Goal: Check status: Check status

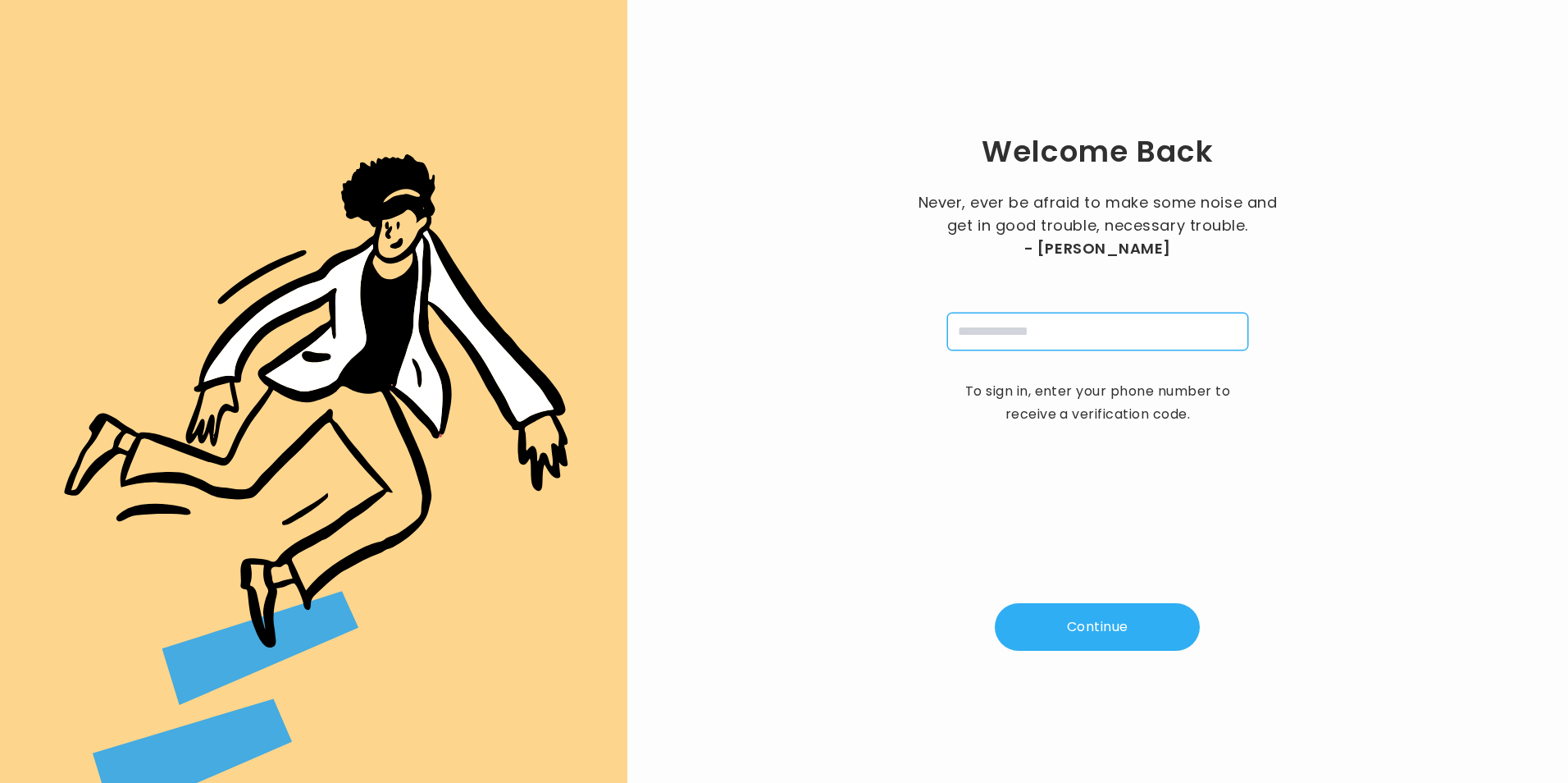
click at [1196, 325] on input "tel" at bounding box center [1098, 332] width 301 height 38
type input "**********"
type input "*"
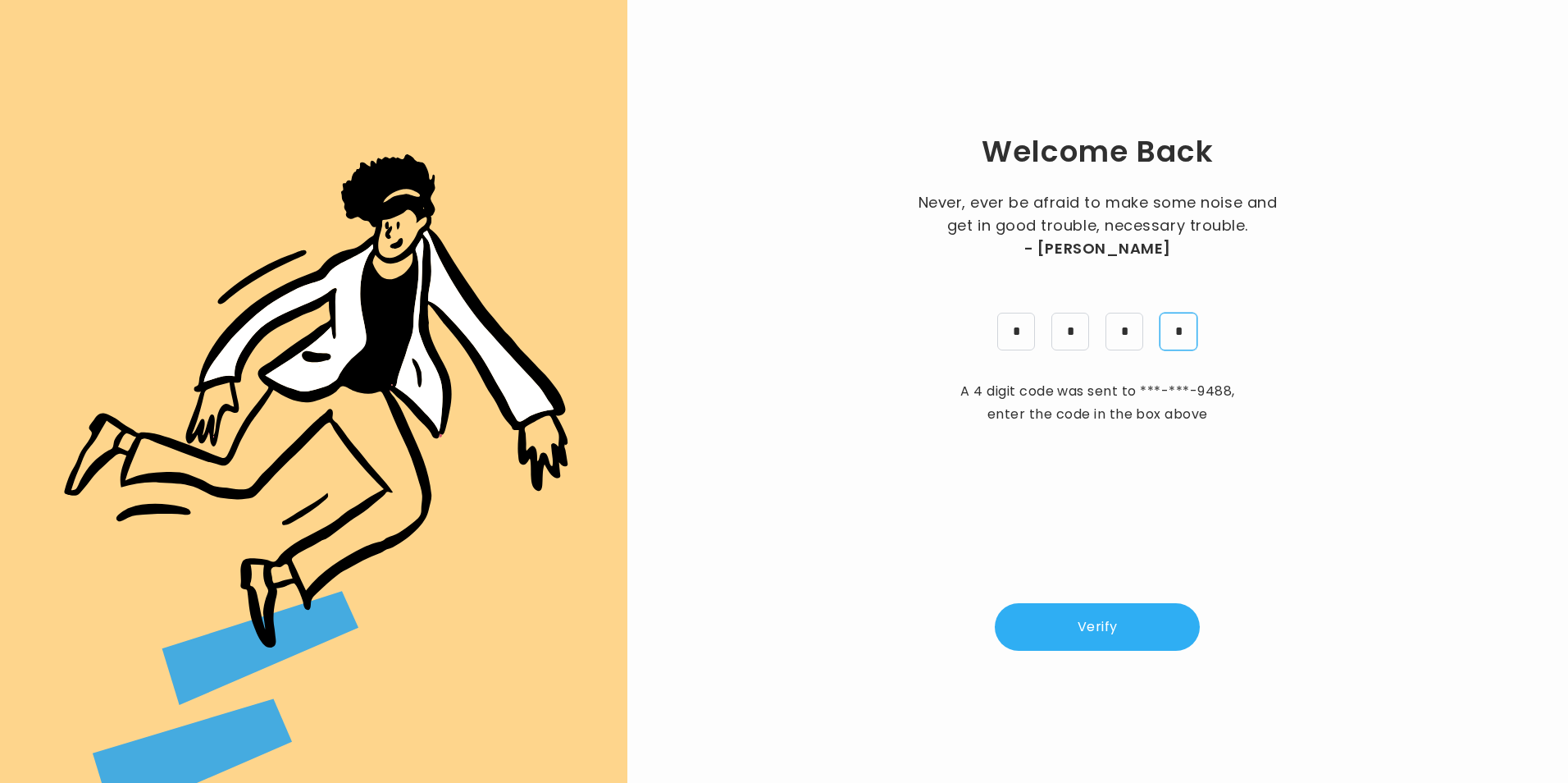
type input "*"
click at [1109, 636] on button "Verify" at bounding box center [1097, 627] width 205 height 48
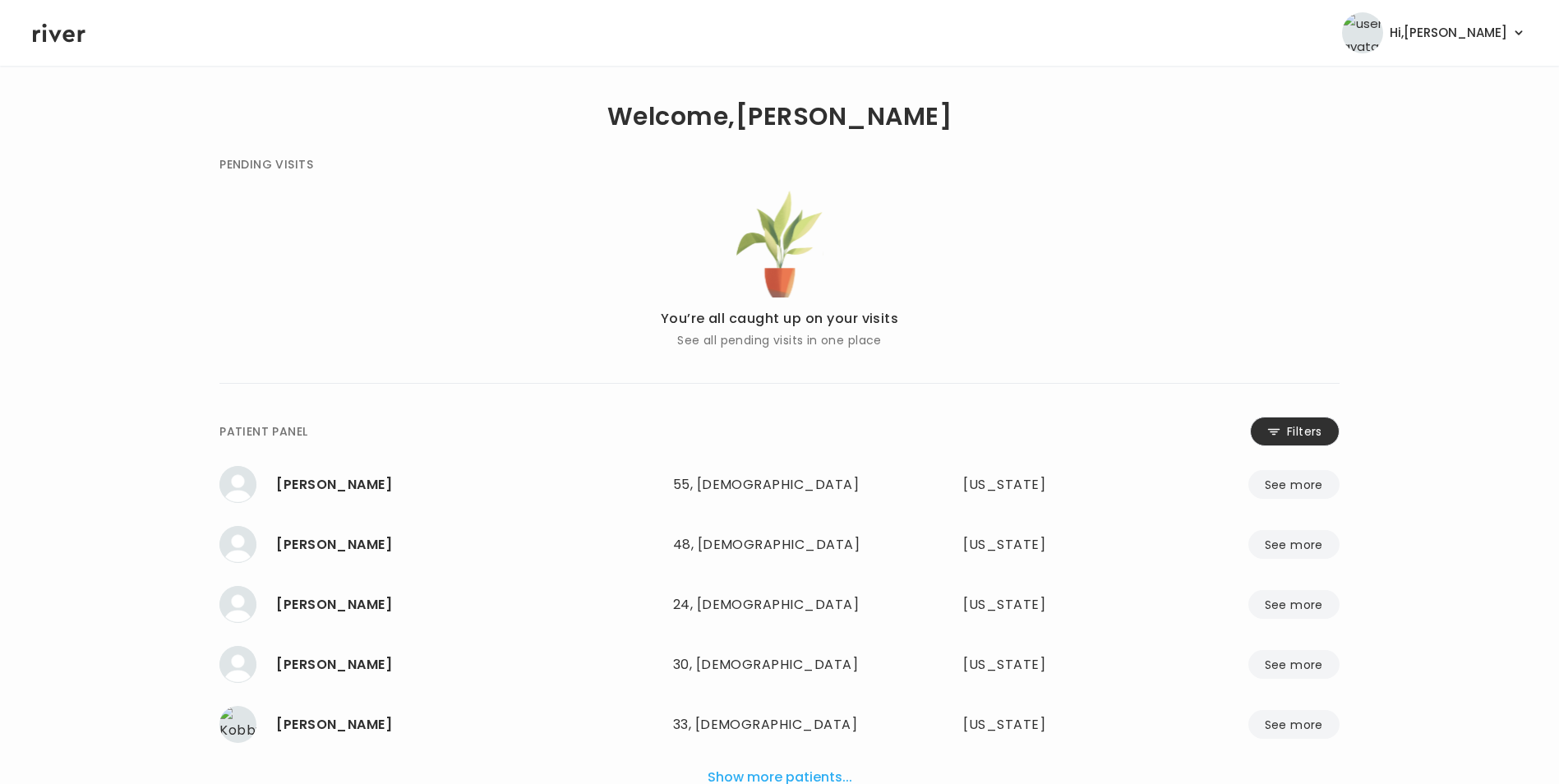
click at [1284, 442] on button "Filters" at bounding box center [1295, 431] width 90 height 30
click at [832, 445] on input "name" at bounding box center [730, 434] width 523 height 34
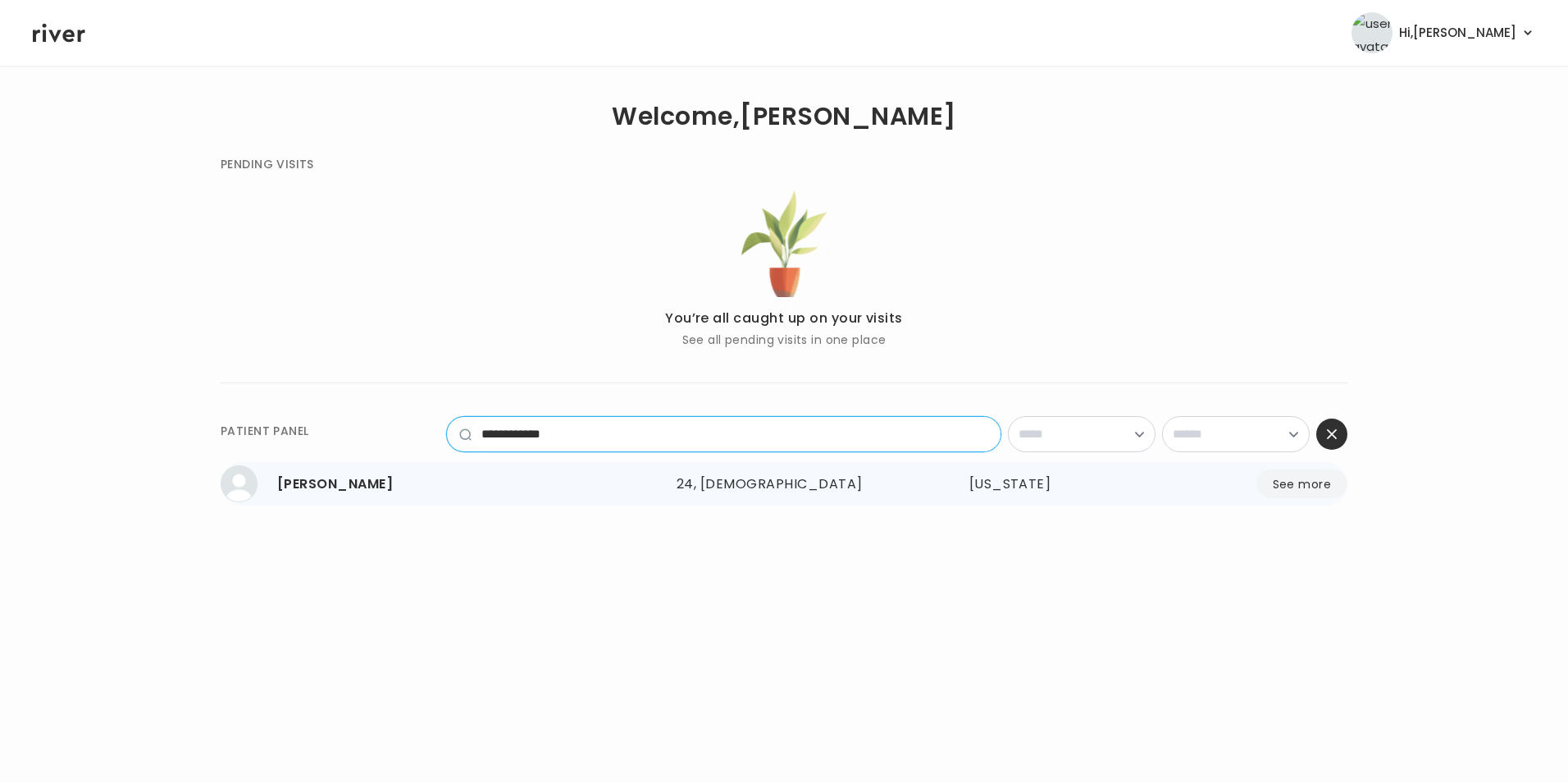
type input "**********"
click at [1281, 488] on button "See more" at bounding box center [1302, 484] width 92 height 29
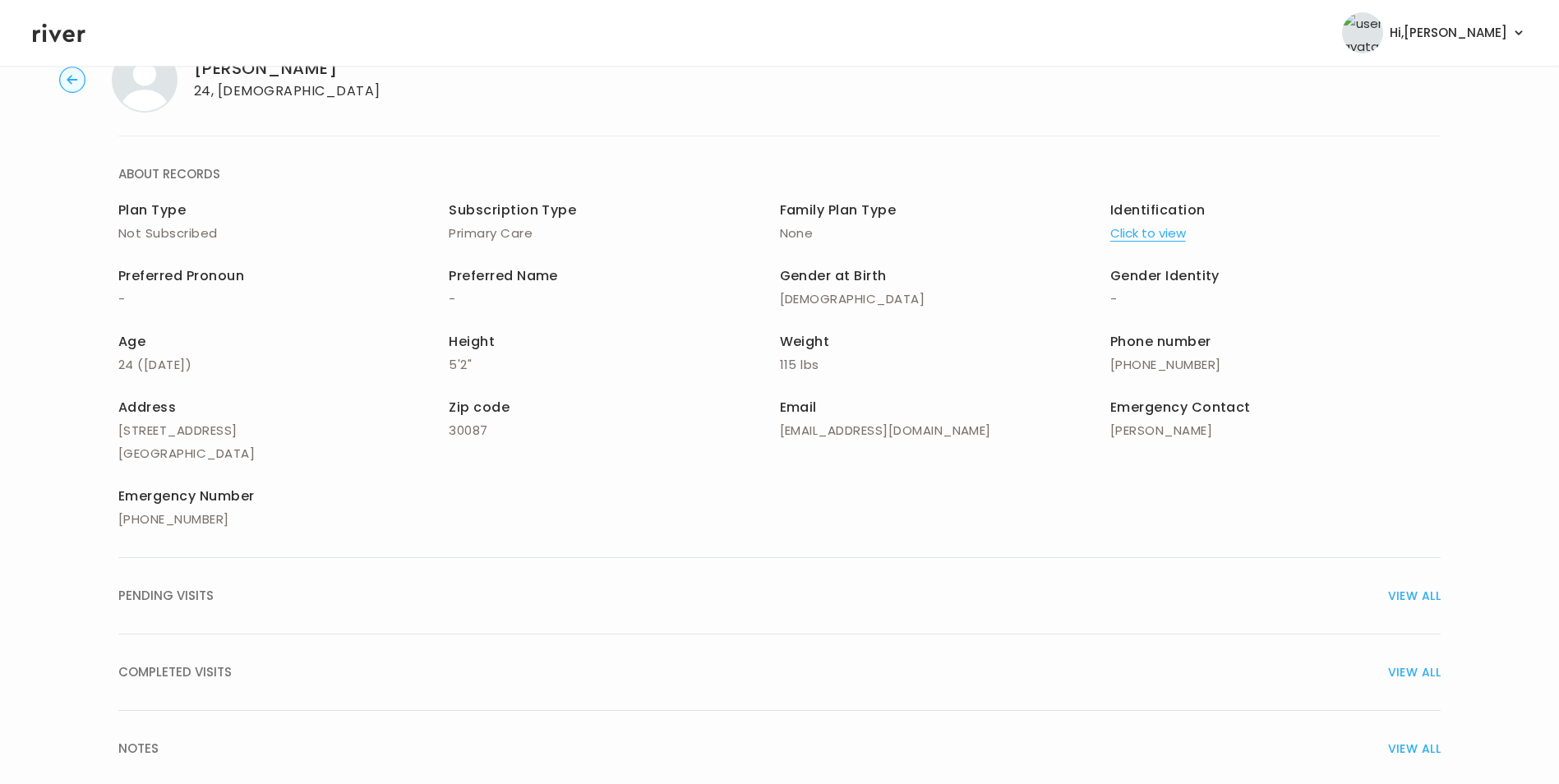
scroll to position [117, 0]
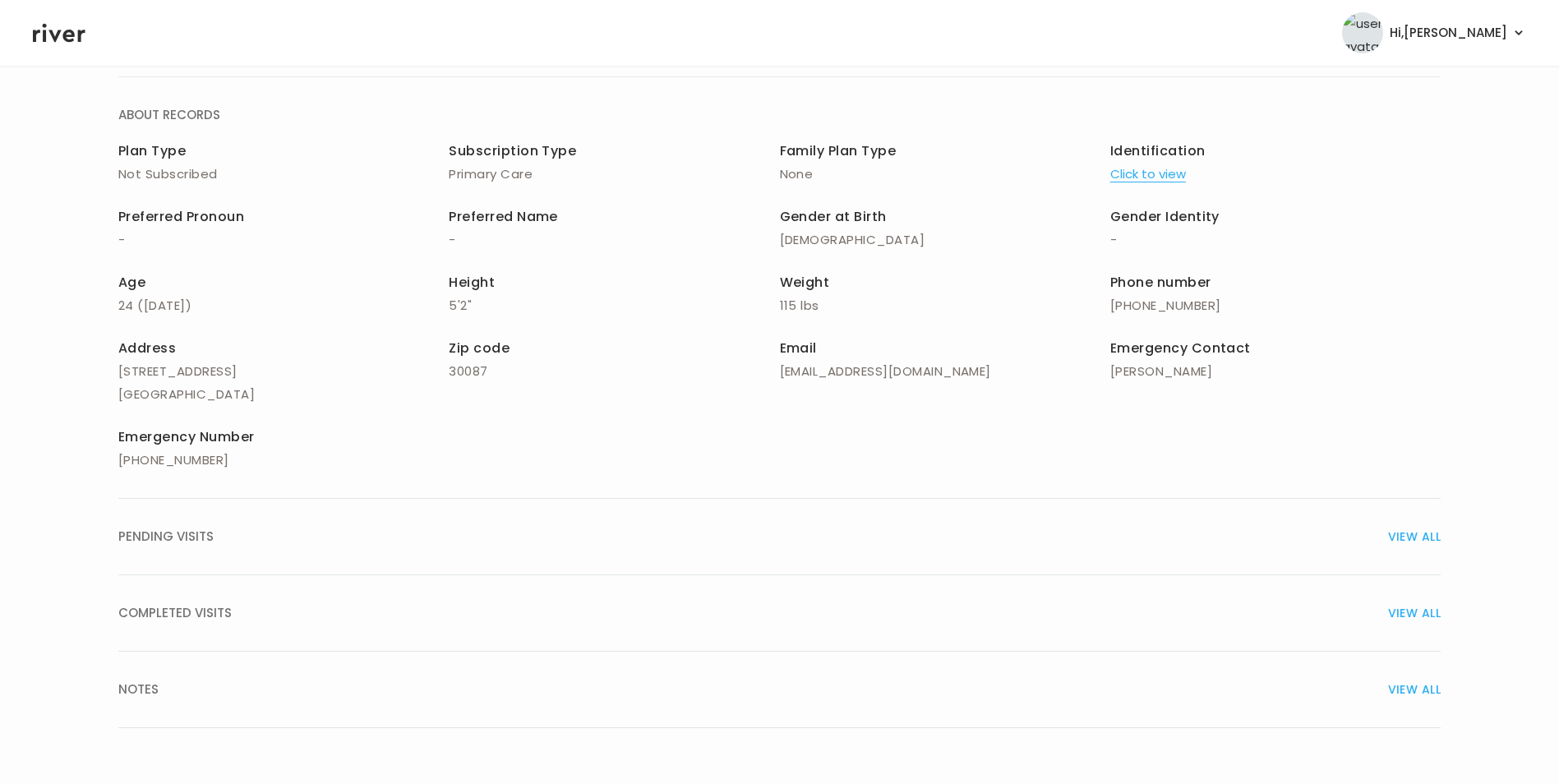
click at [1400, 533] on span "VIEW ALL" at bounding box center [1414, 537] width 53 height 23
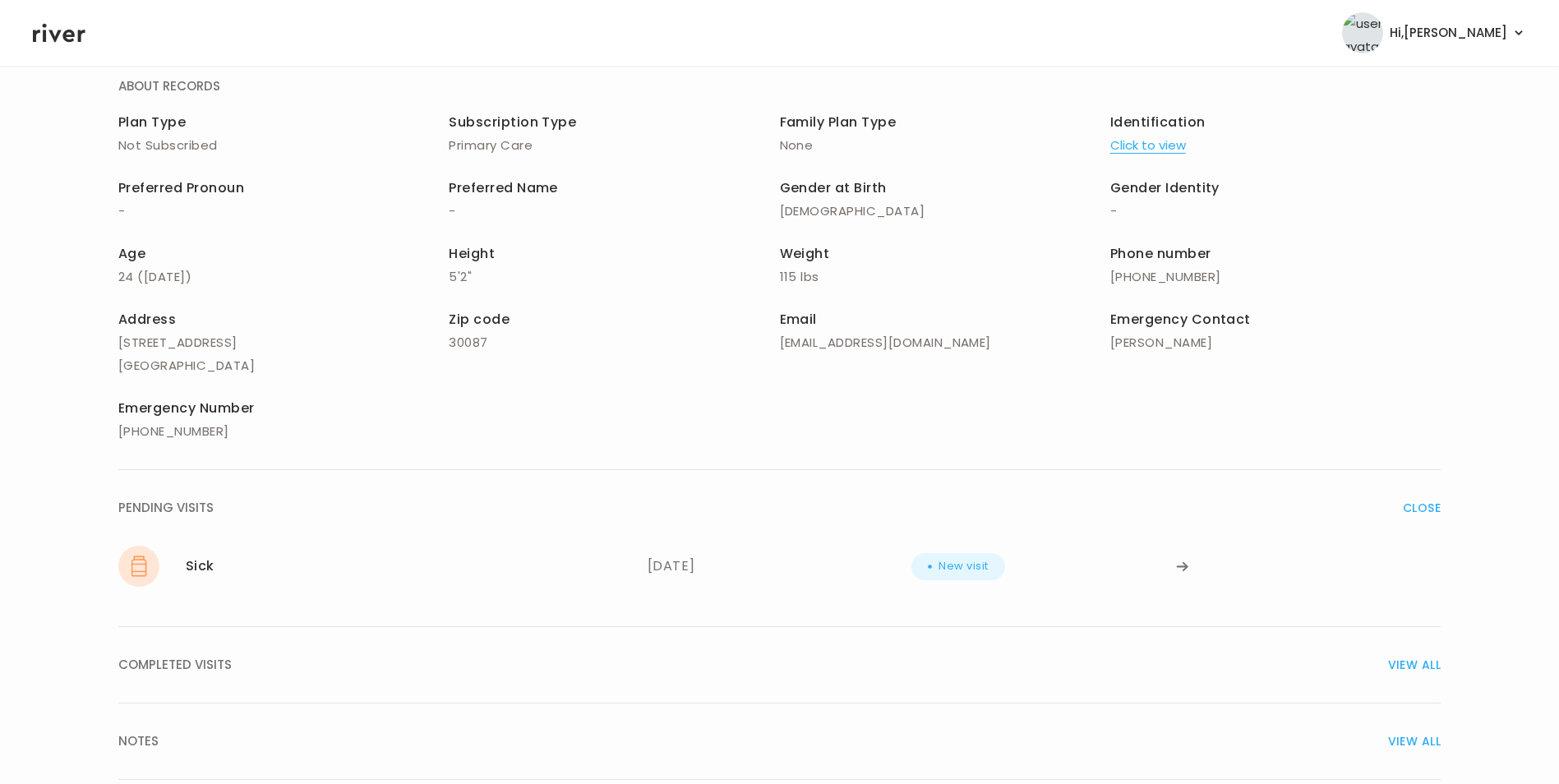
scroll to position [198, 0]
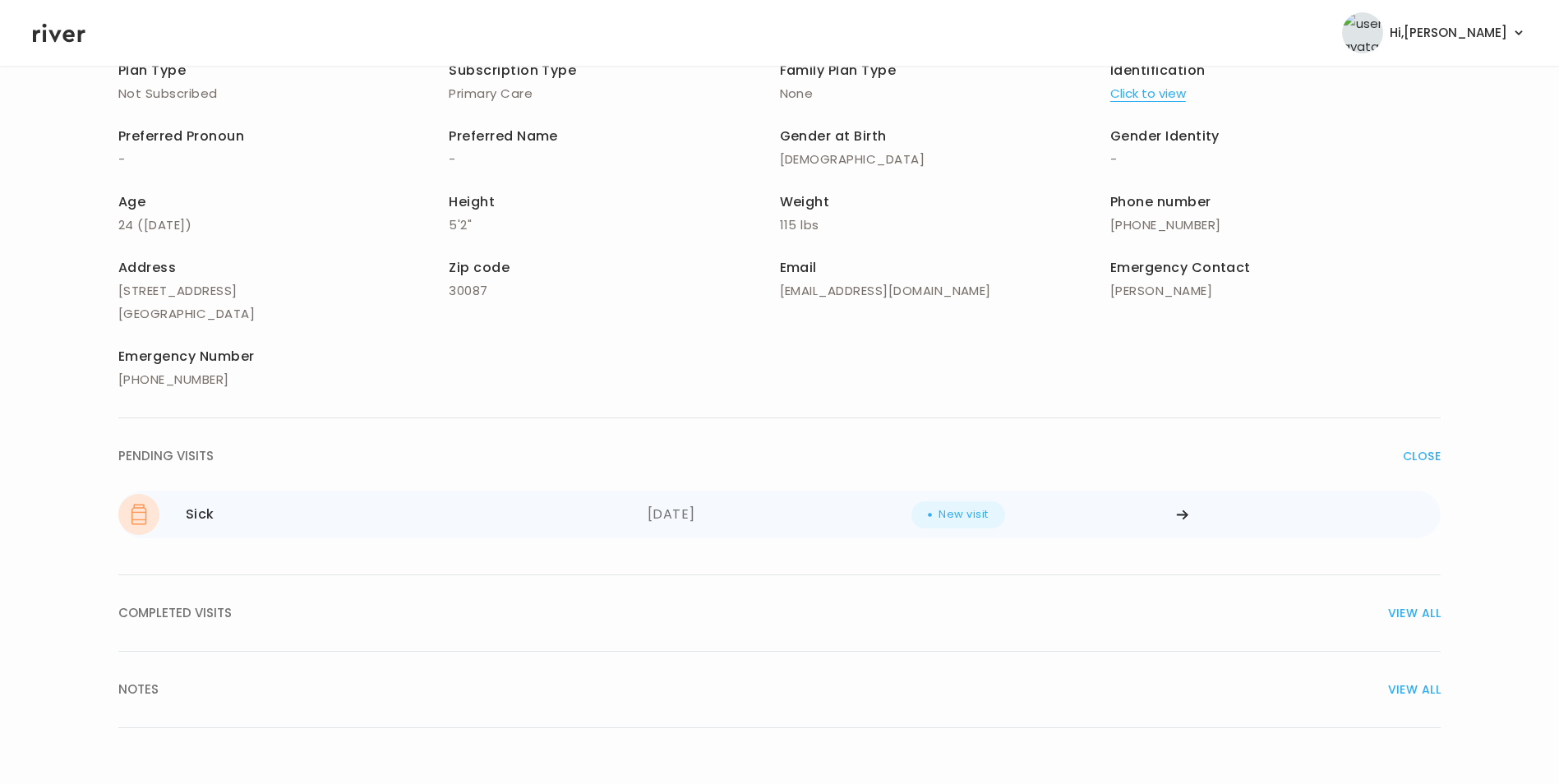
click at [1178, 509] on icon at bounding box center [1183, 515] width 13 height 12
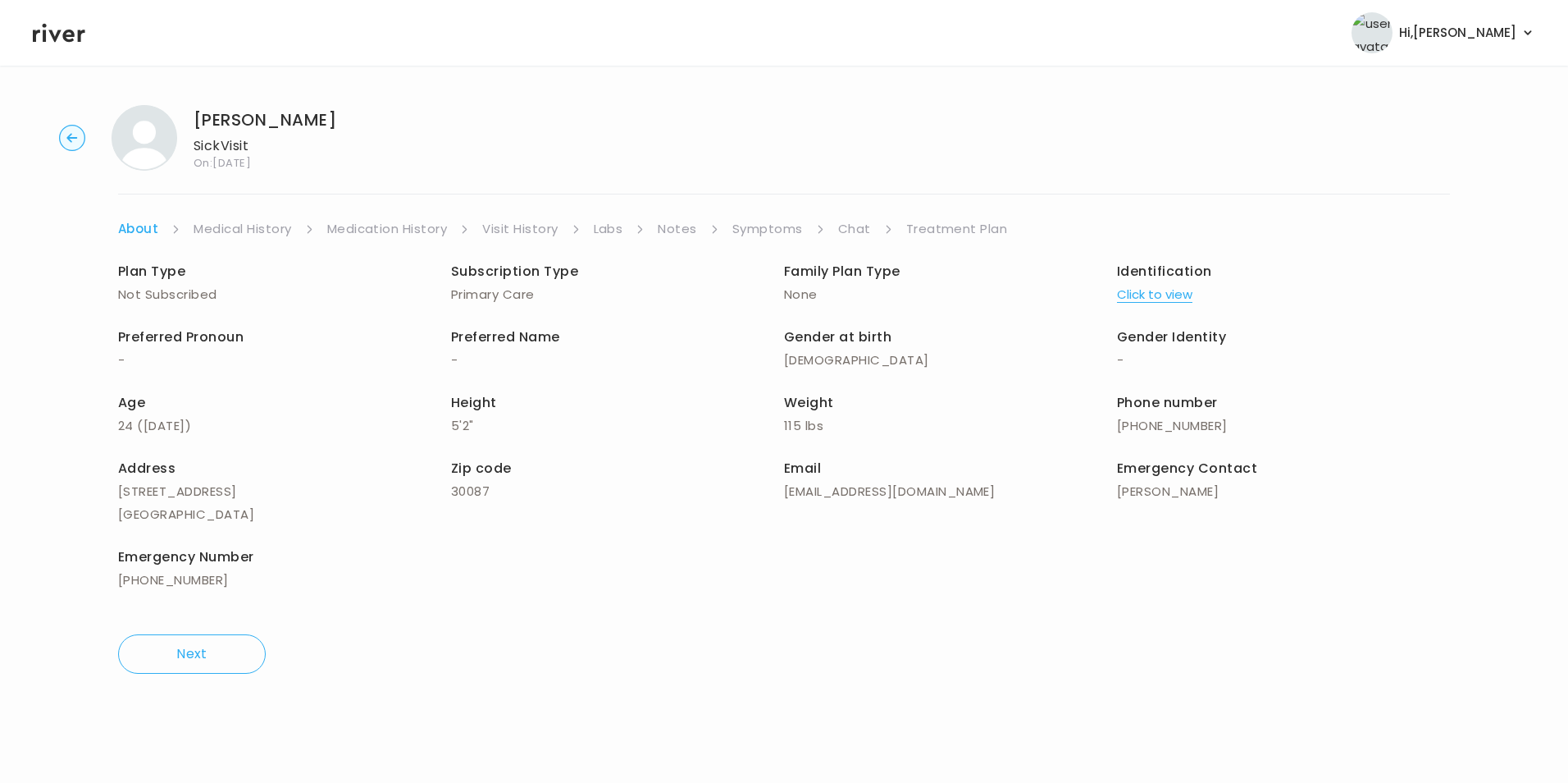
click at [967, 236] on link "Treatment Plan" at bounding box center [957, 229] width 102 height 23
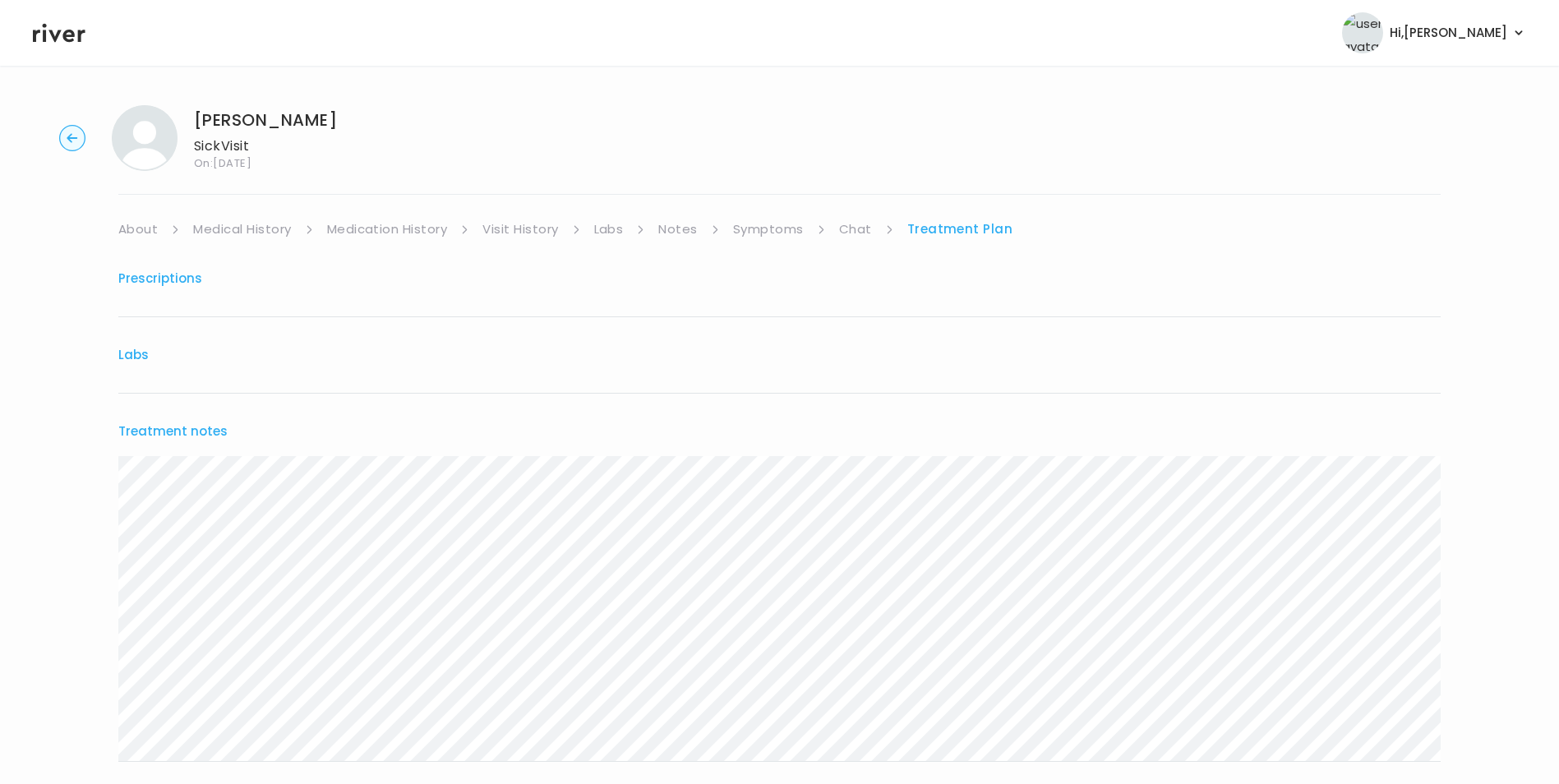
click at [74, 140] on circle "button" at bounding box center [73, 138] width 26 height 26
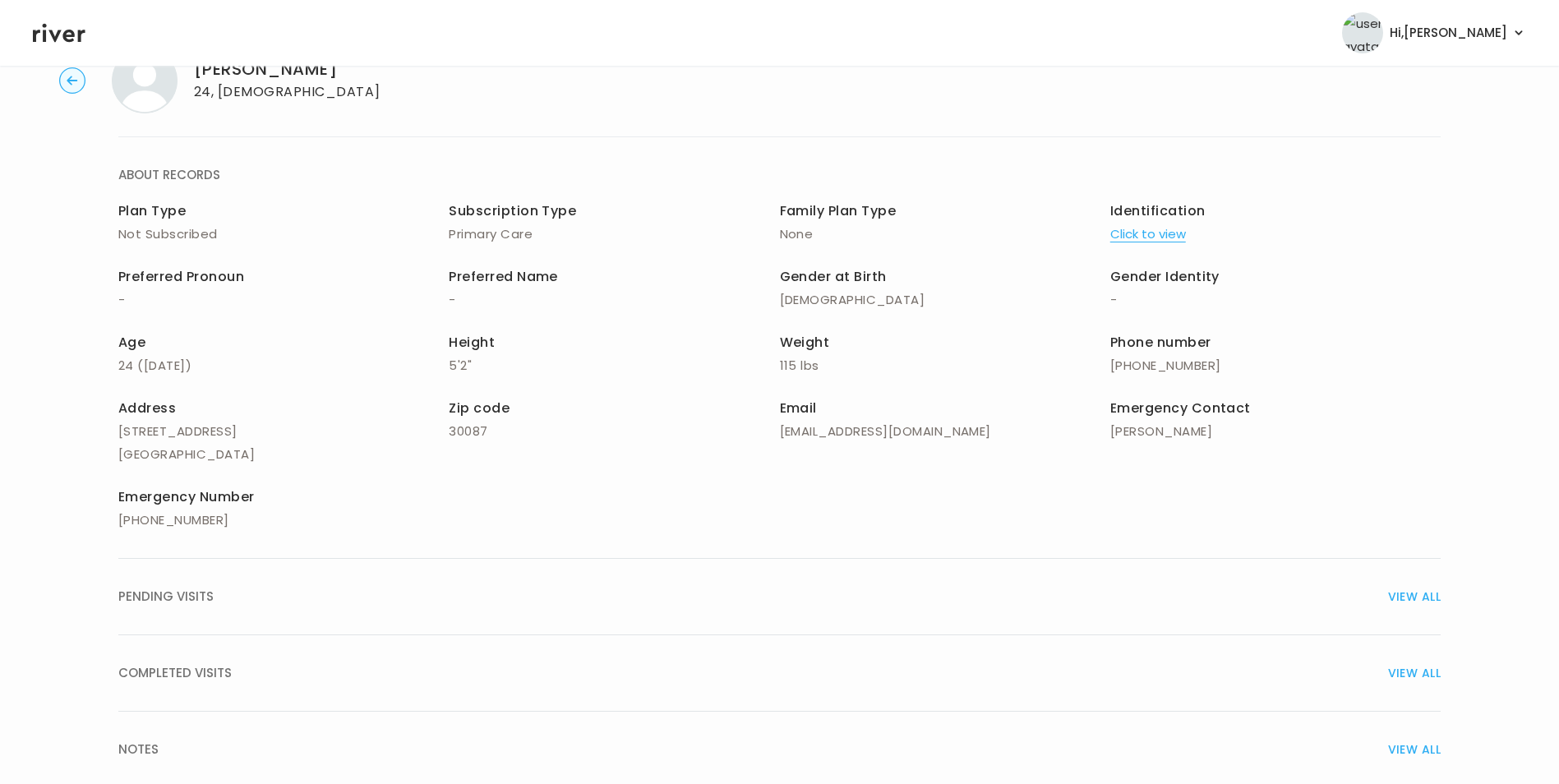
scroll to position [117, 0]
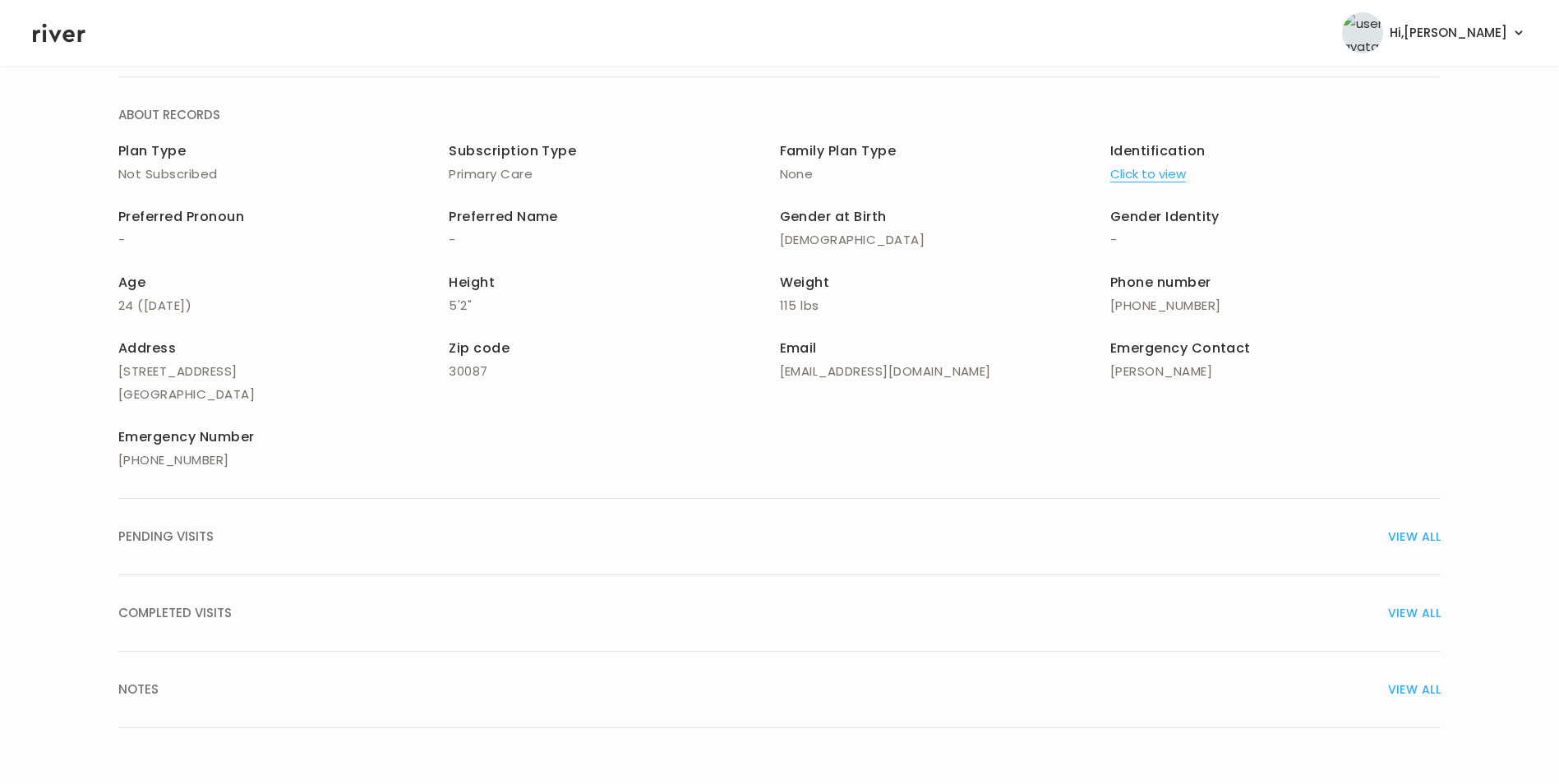
click at [1411, 614] on span "VIEW ALL" at bounding box center [1414, 613] width 53 height 23
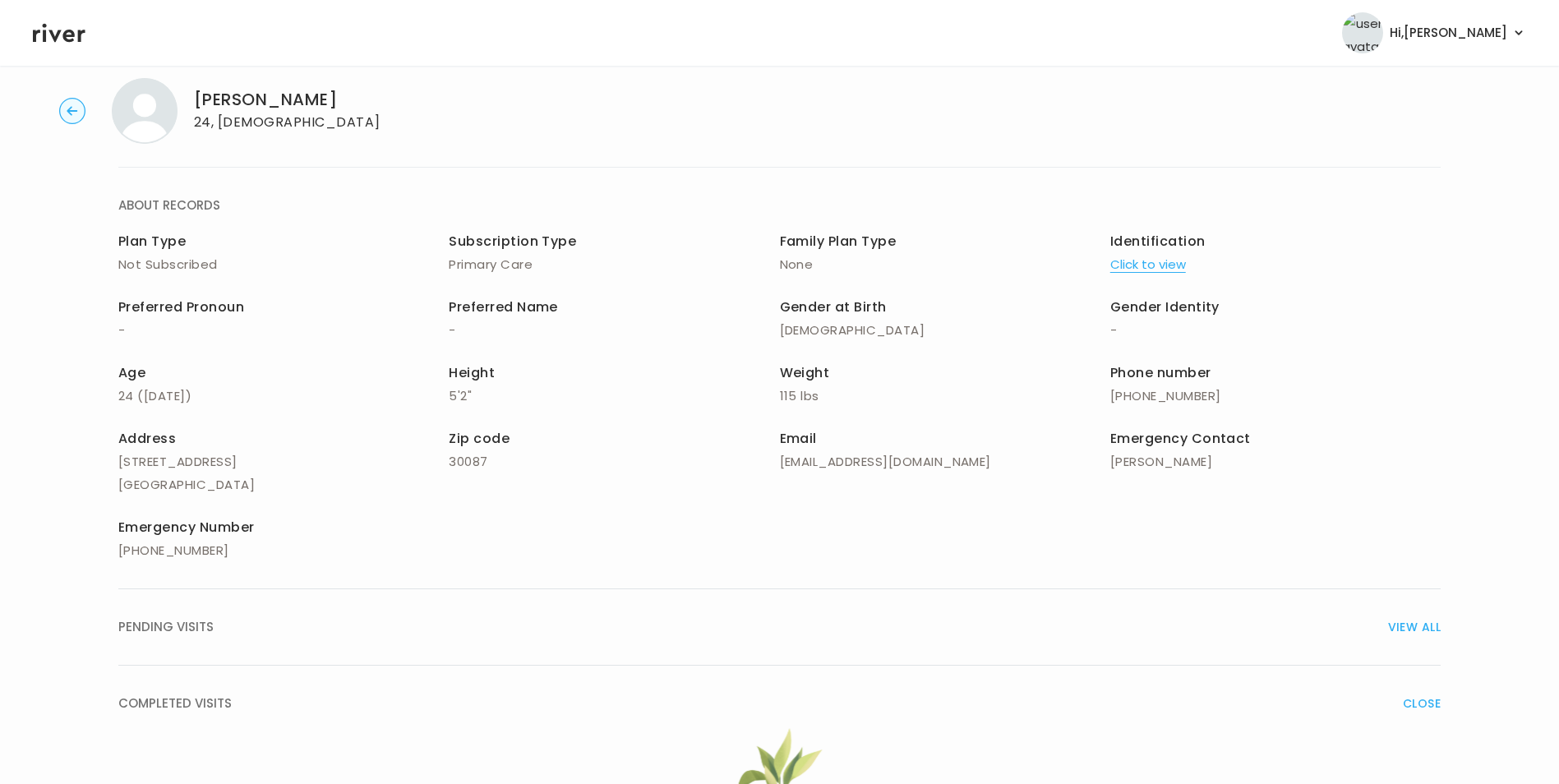
scroll to position [0, 0]
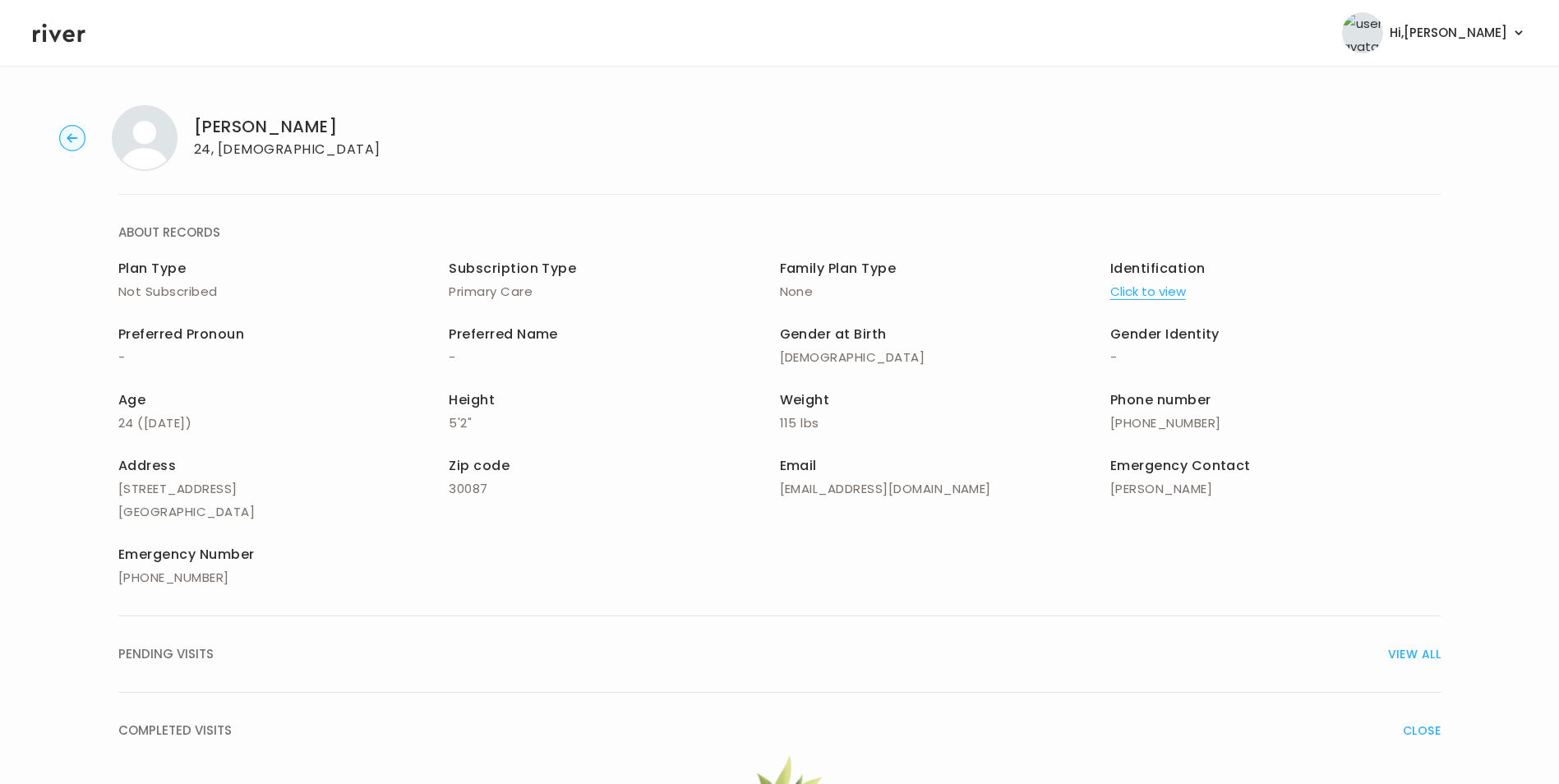
click at [84, 138] on circle "button" at bounding box center [73, 138] width 26 height 26
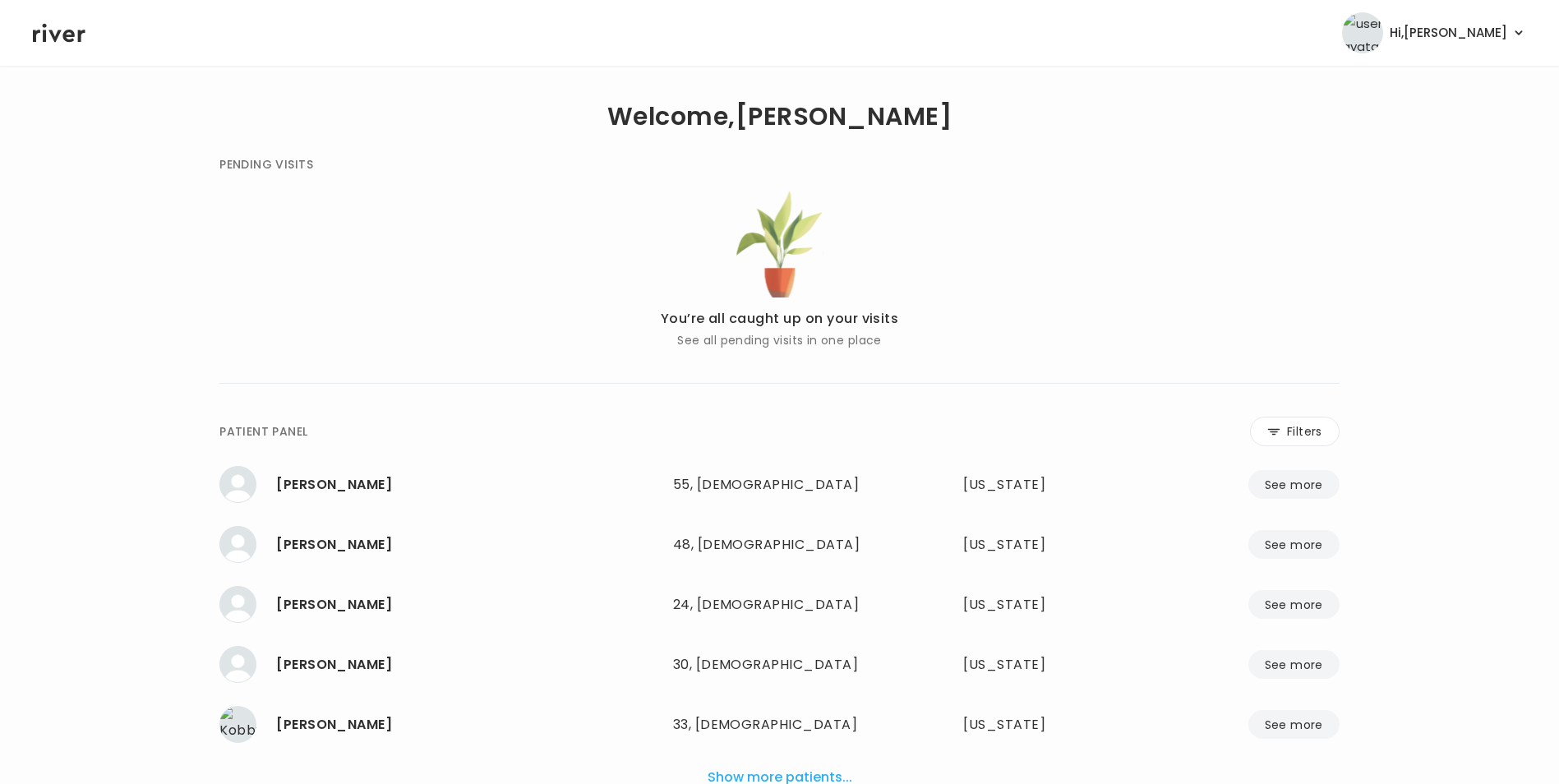
click at [49, 30] on icon at bounding box center [58, 33] width 53 height 25
click at [55, 37] on icon at bounding box center [58, 33] width 53 height 19
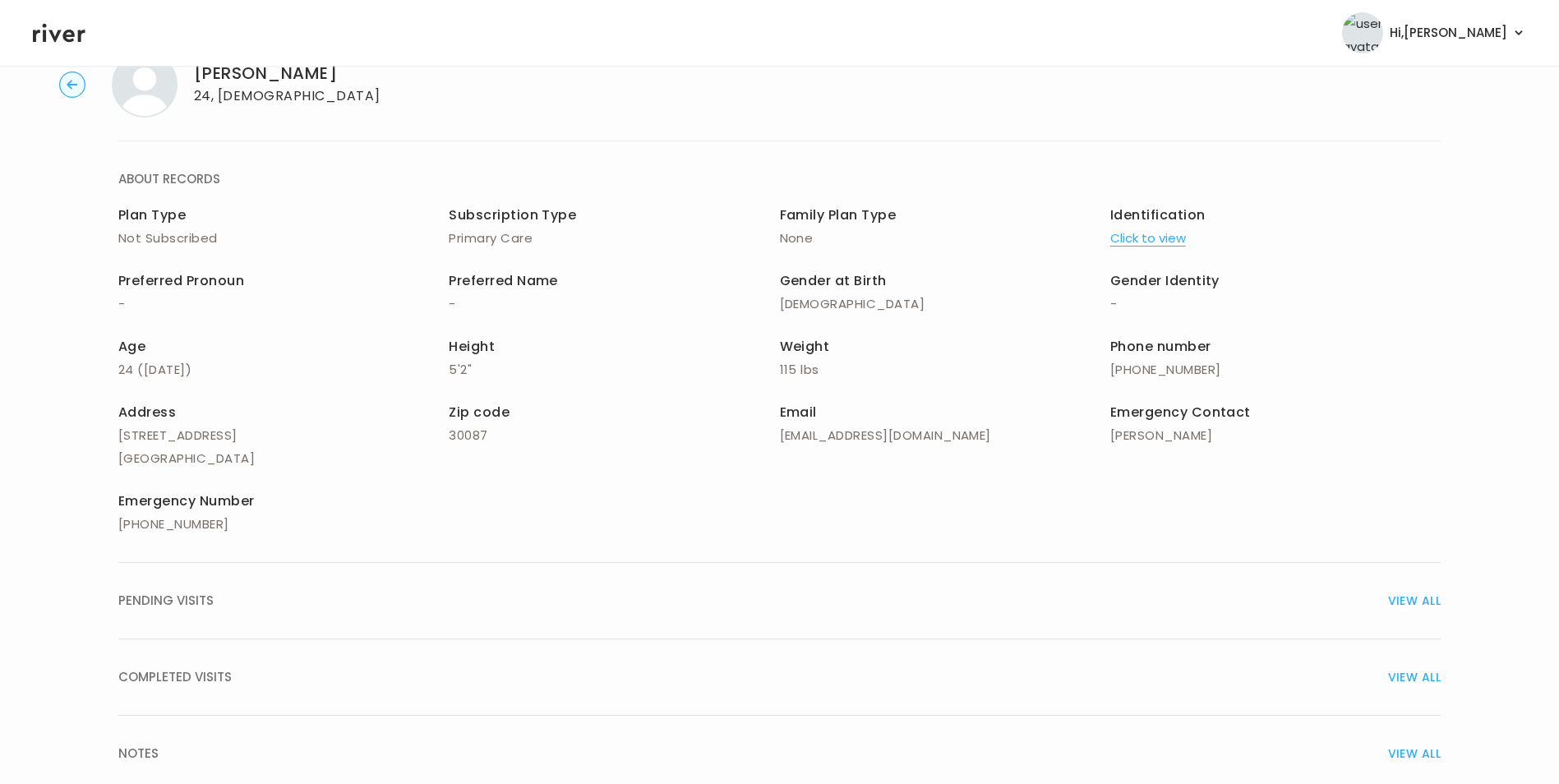
scroll to position [117, 0]
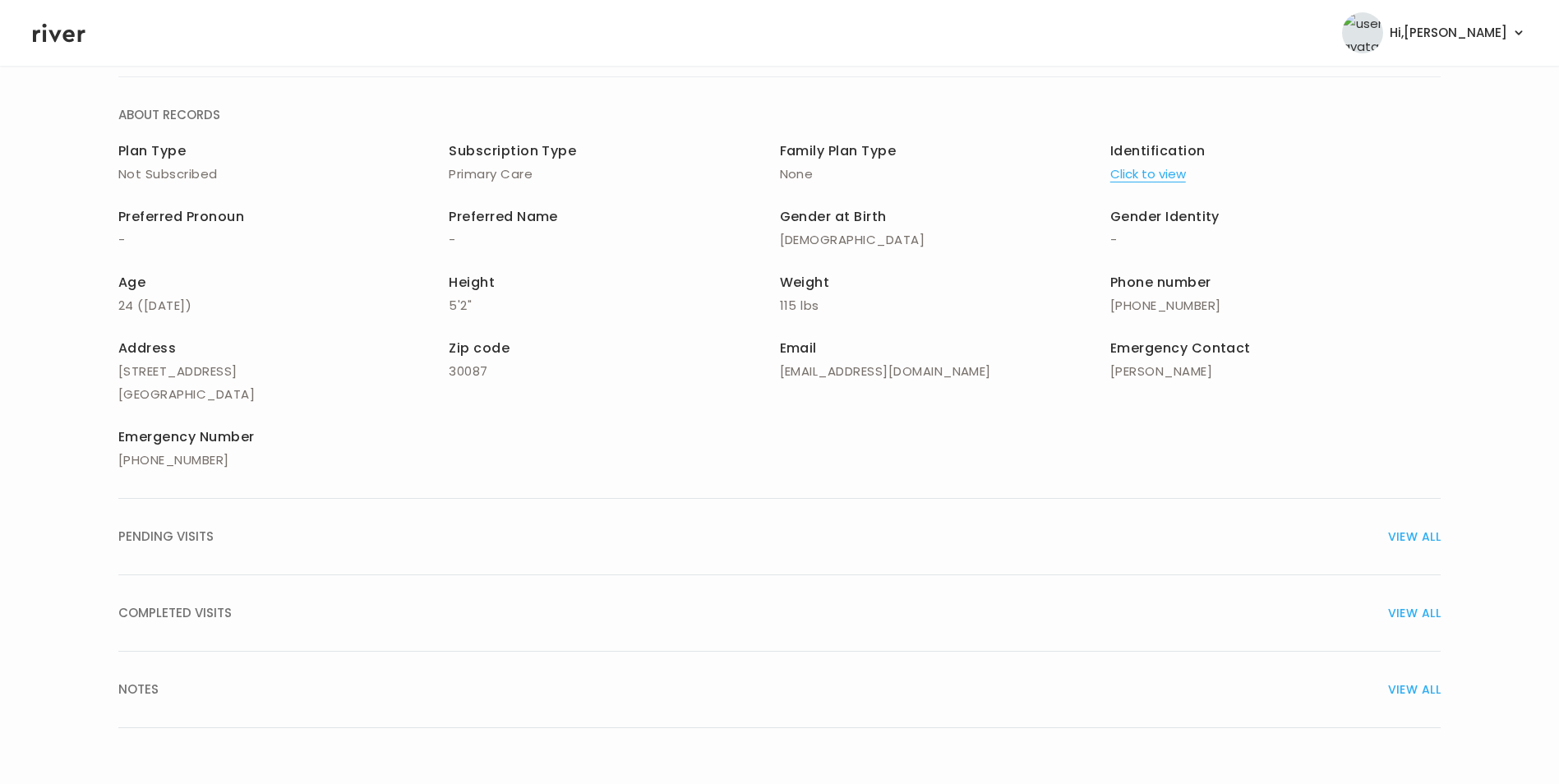
click at [1402, 537] on span "VIEW ALL" at bounding box center [1414, 537] width 53 height 23
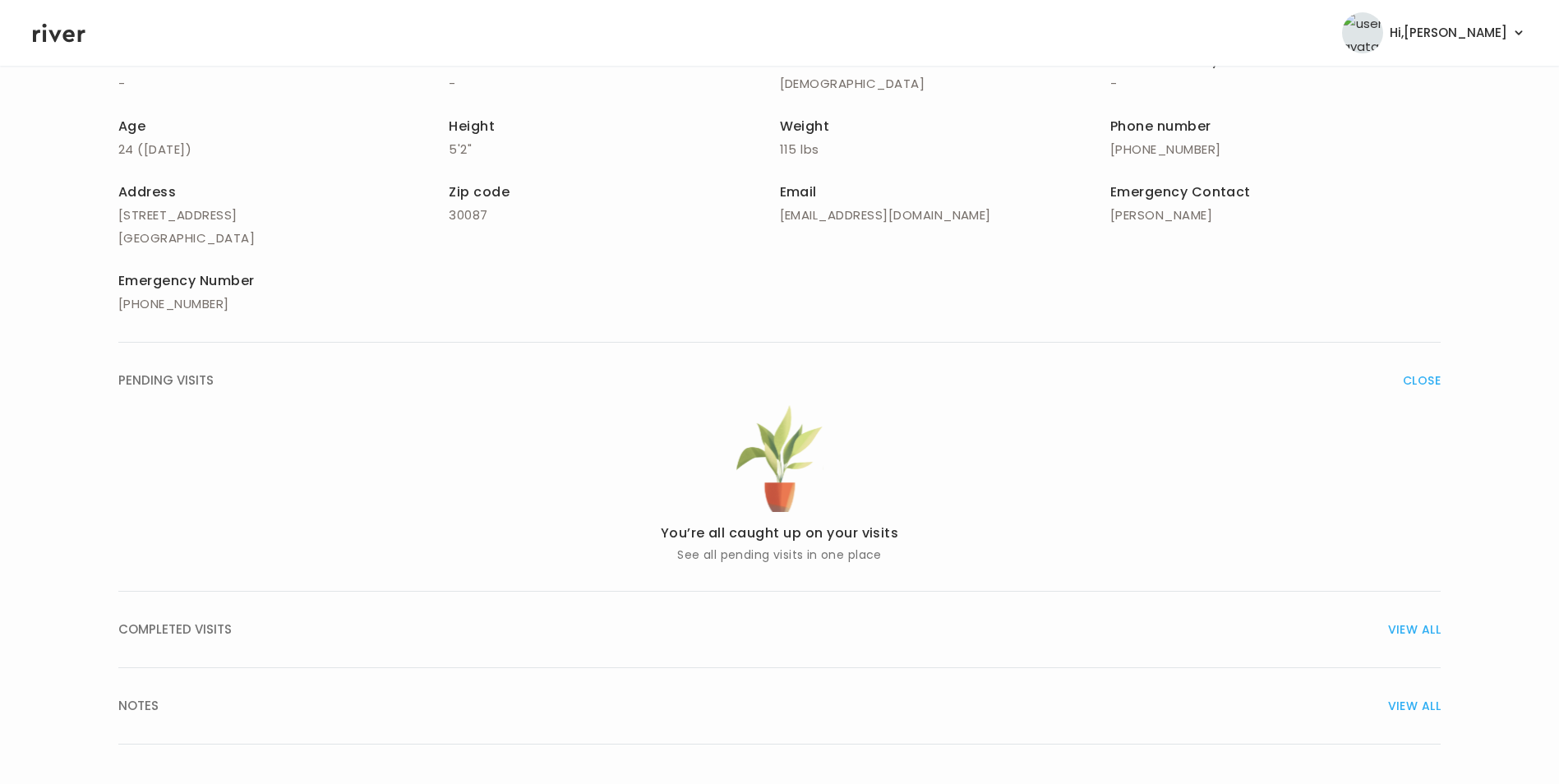
scroll to position [290, 0]
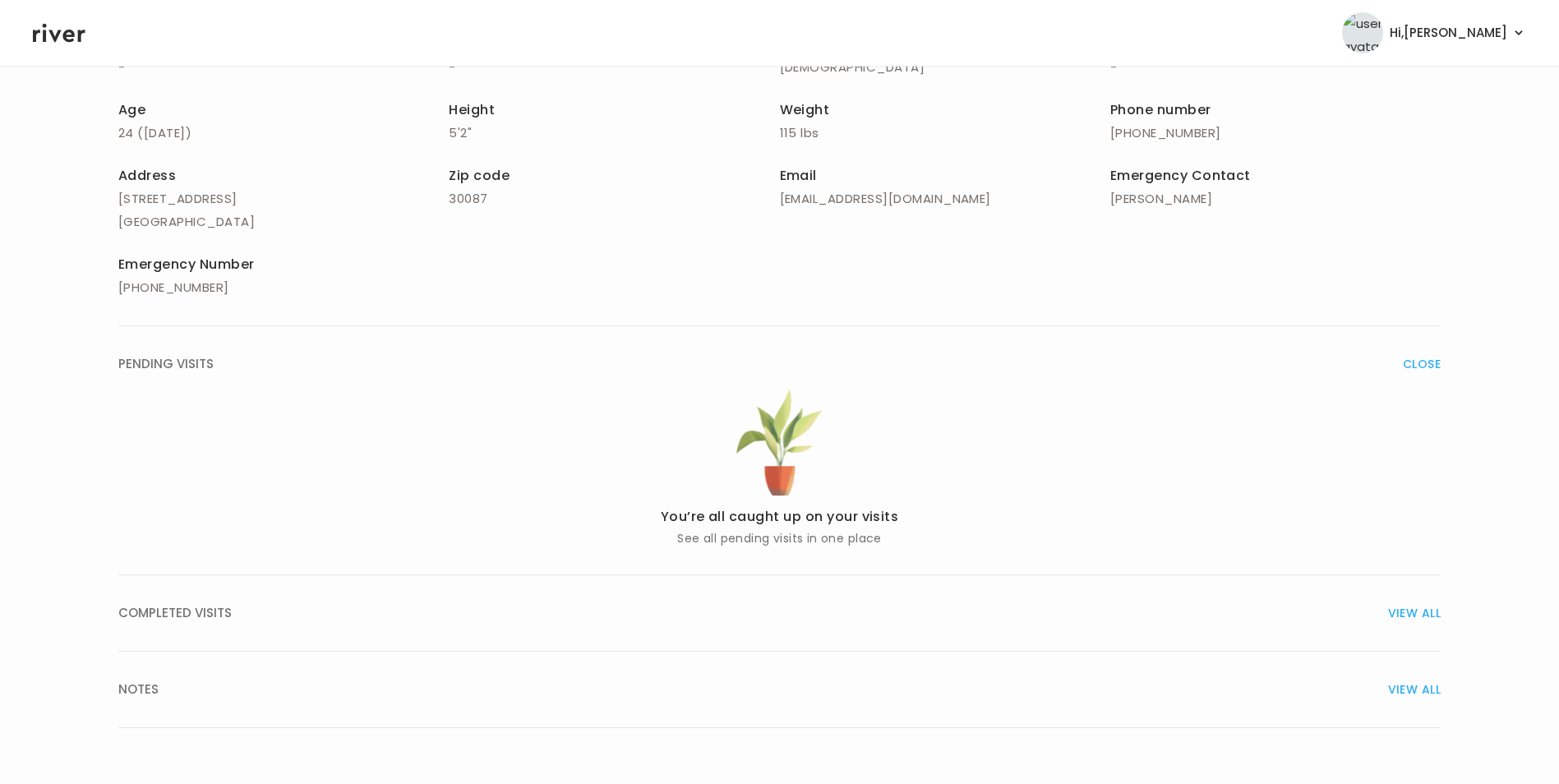
click at [1404, 601] on button "COMPLETED VISITS VIEW ALL" at bounding box center [780, 613] width 1323 height 76
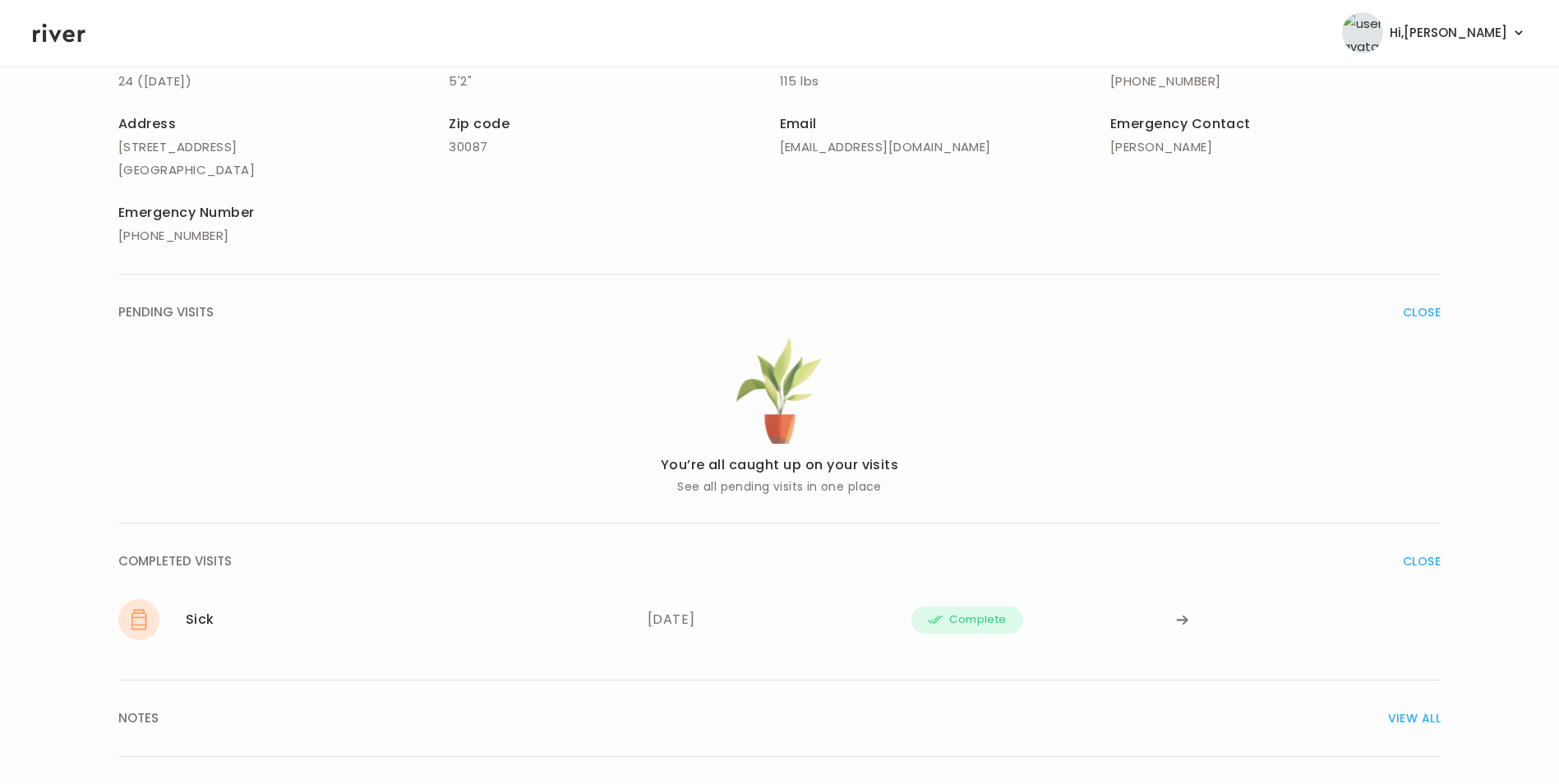
scroll to position [371, 0]
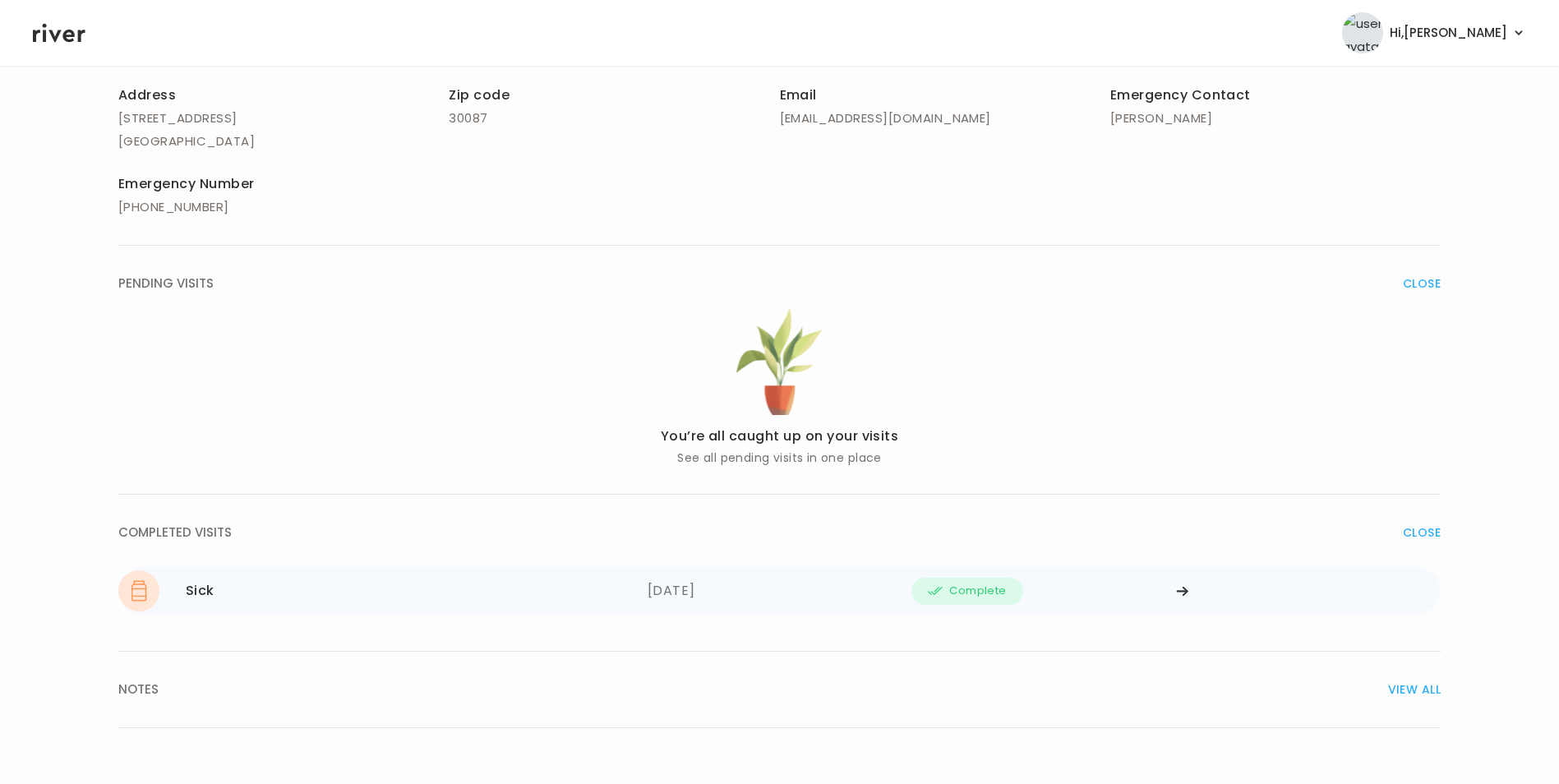
click at [1186, 583] on div at bounding box center [1308, 590] width 265 height 41
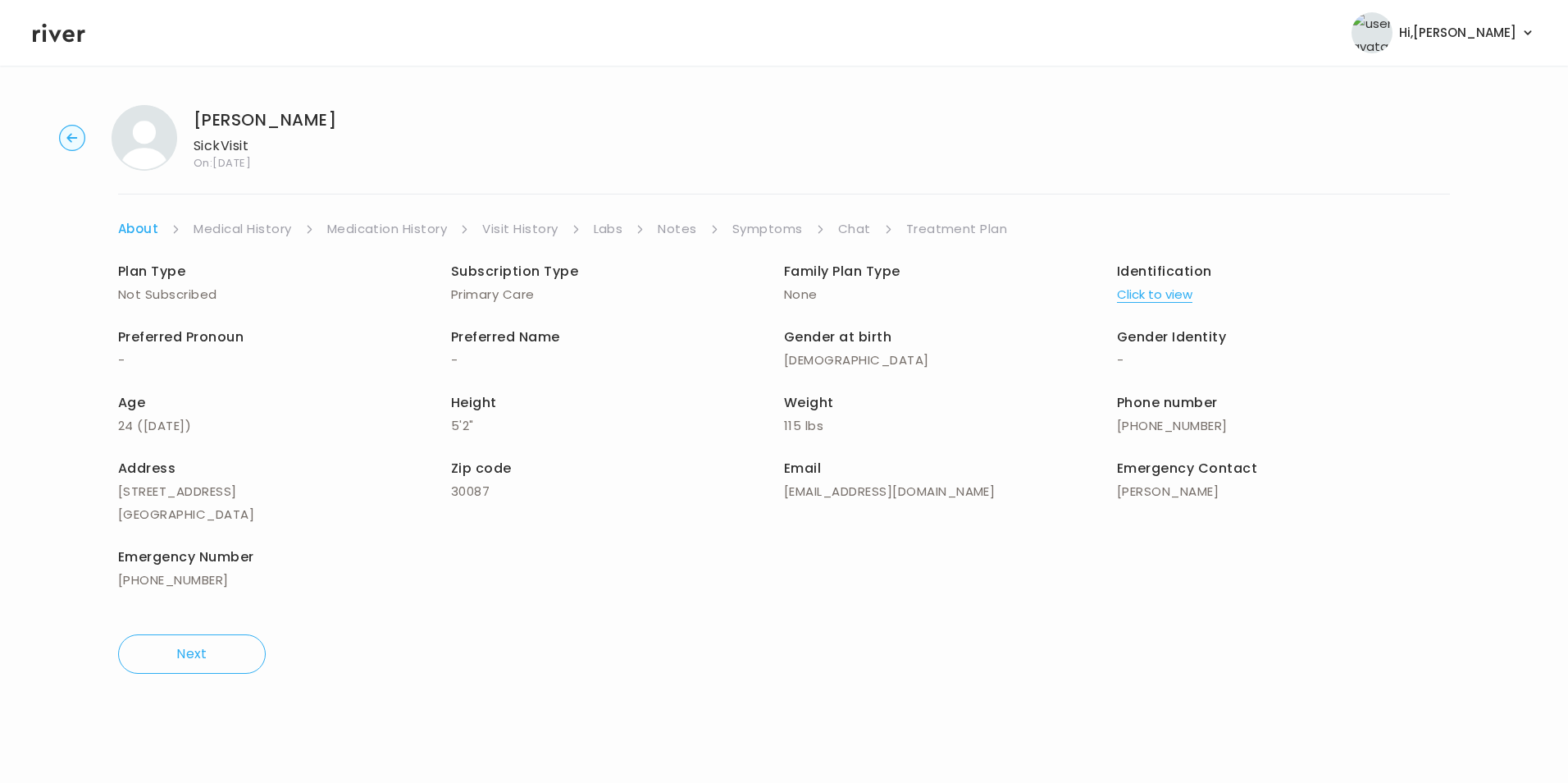
click at [948, 237] on link "Treatment Plan" at bounding box center [957, 229] width 102 height 23
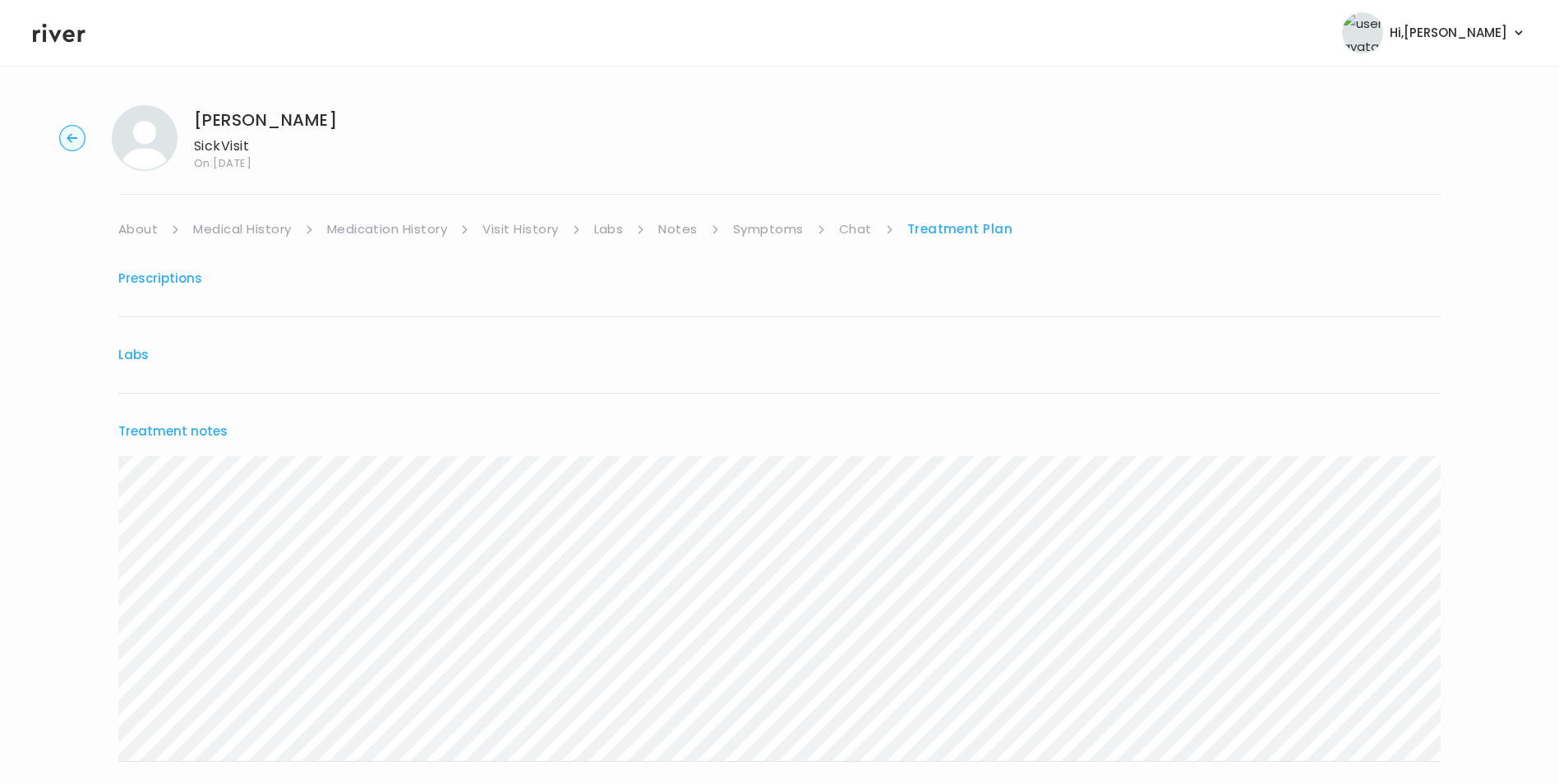
click at [862, 231] on link "Chat" at bounding box center [856, 229] width 32 height 23
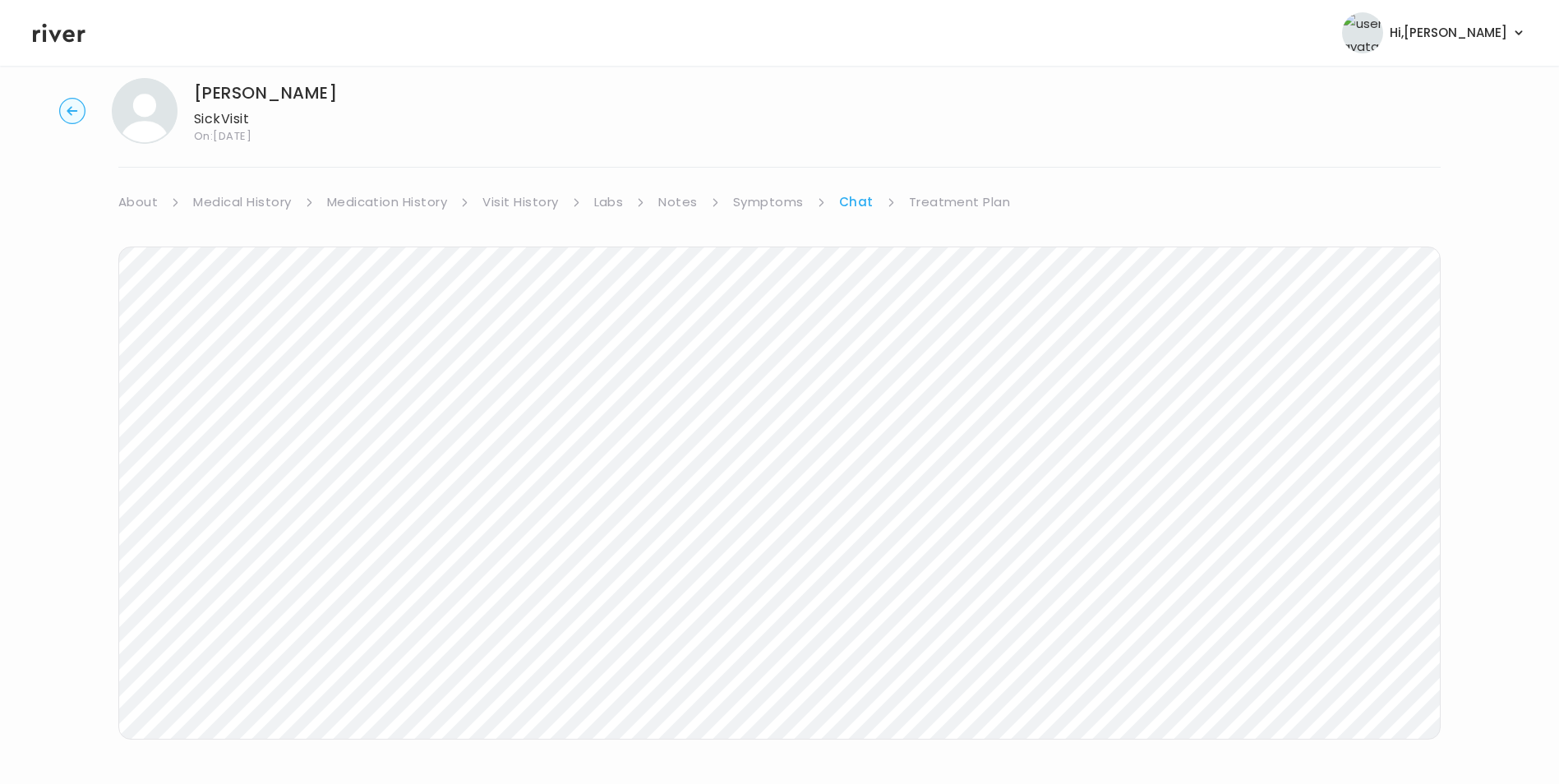
click at [62, 36] on icon at bounding box center [58, 33] width 53 height 25
